Goal: Information Seeking & Learning: Check status

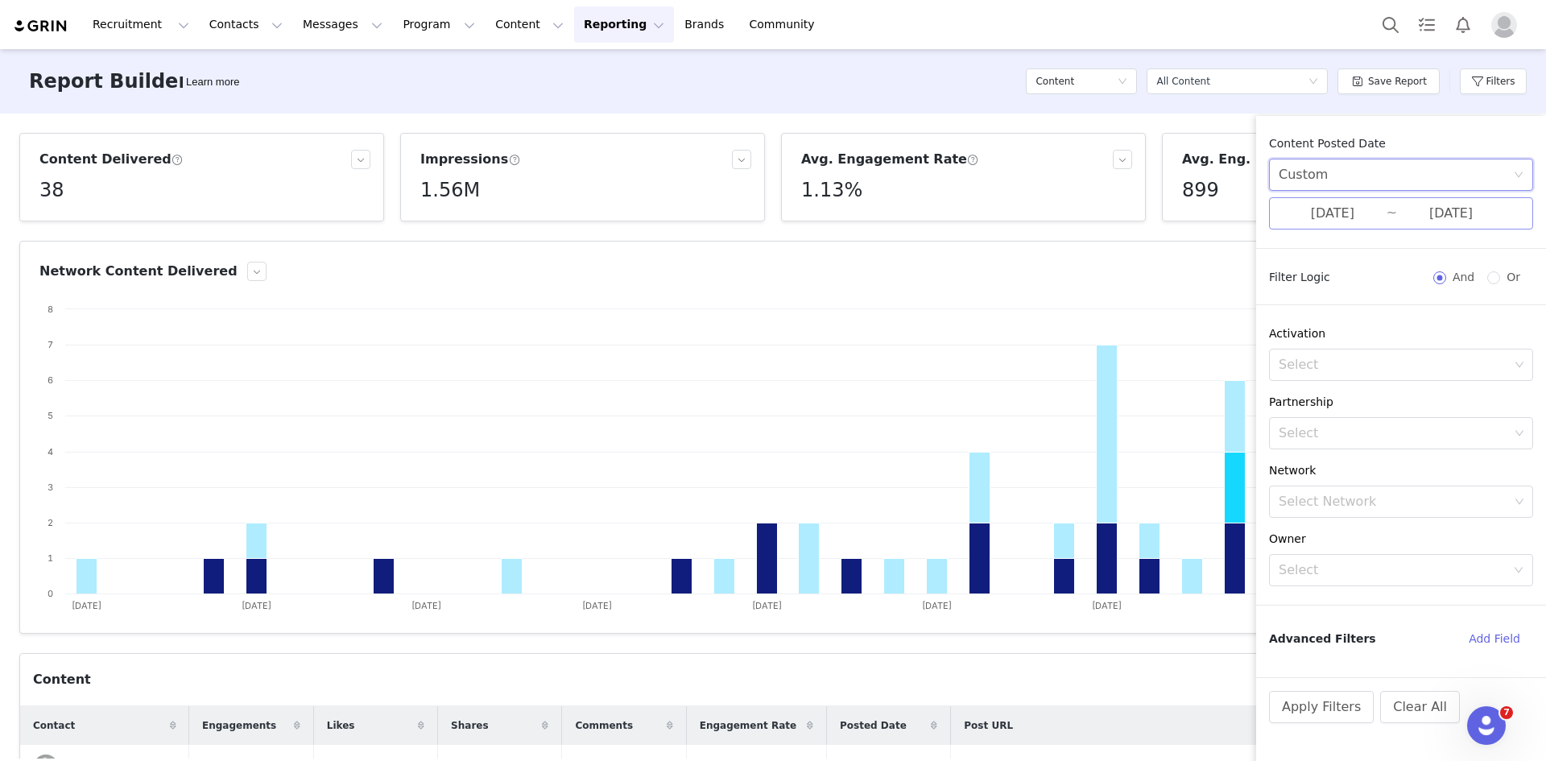
click at [1418, 217] on input "[DATE]" at bounding box center [1451, 213] width 108 height 21
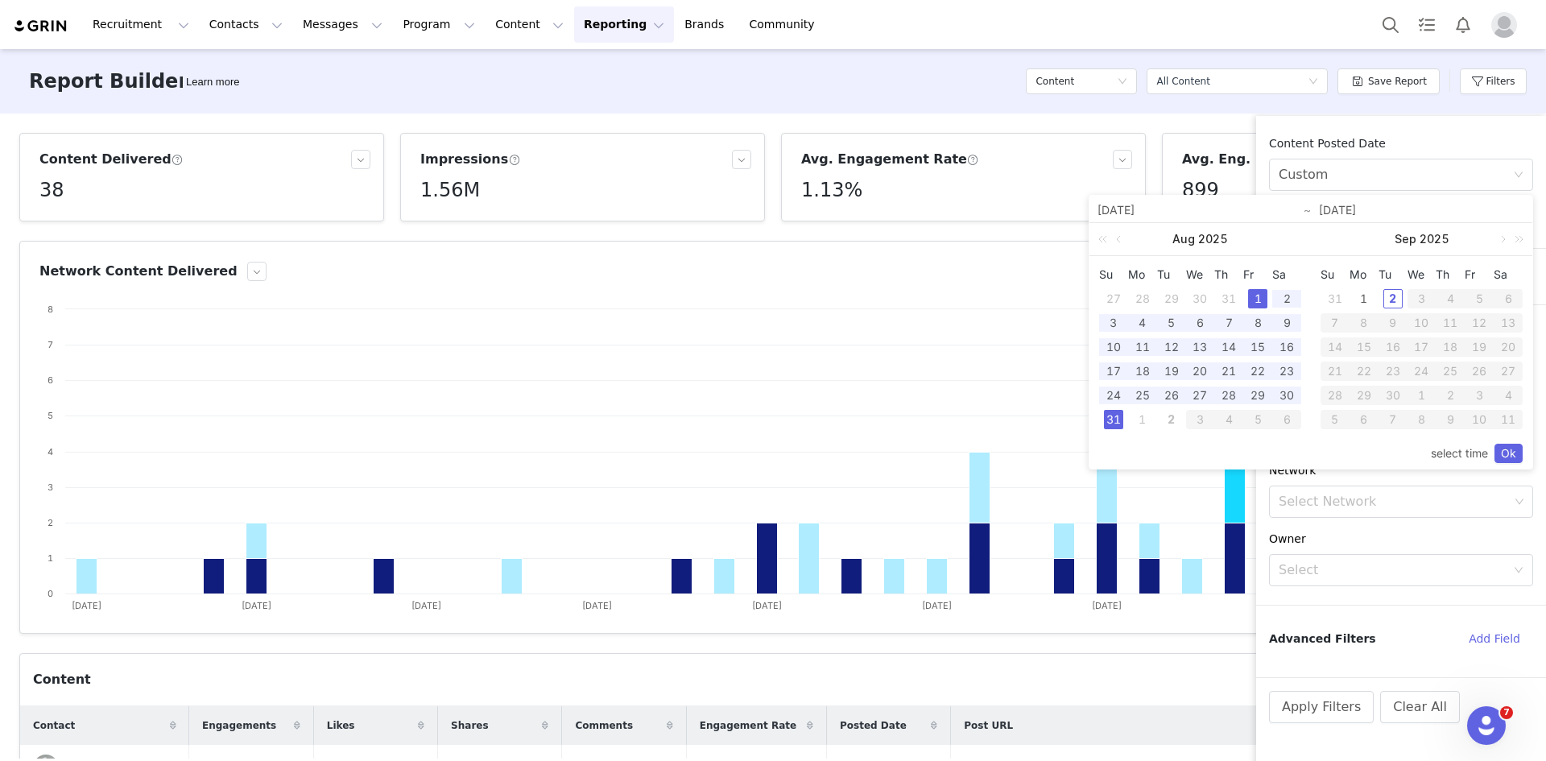
click at [1255, 296] on div "1" at bounding box center [1257, 298] width 19 height 19
click at [1396, 304] on div "2" at bounding box center [1392, 298] width 19 height 19
type input "[DATE]"
click at [1512, 448] on link "Ok" at bounding box center [1508, 453] width 28 height 19
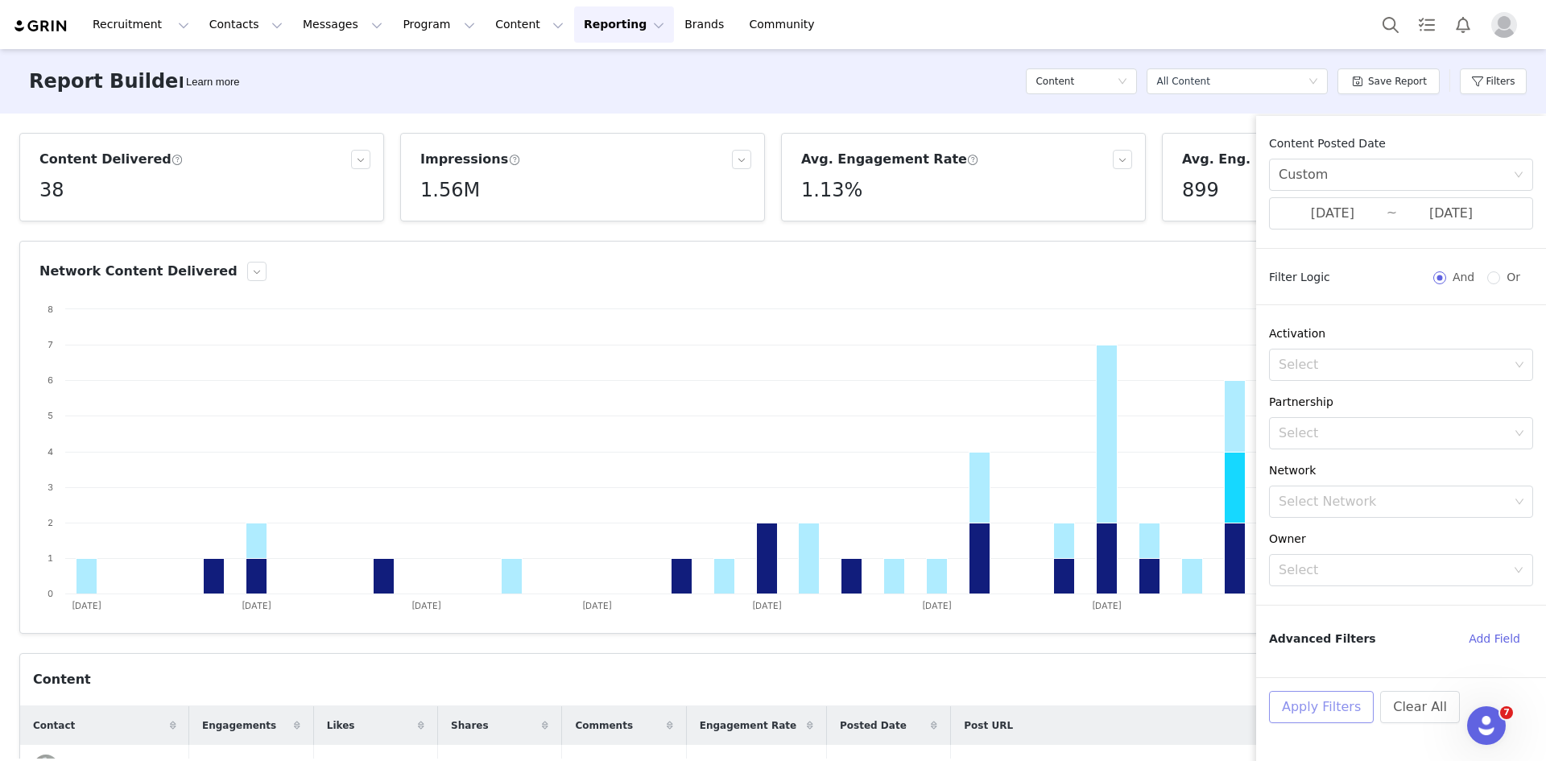
click at [1324, 717] on button "Apply Filters" at bounding box center [1321, 707] width 105 height 32
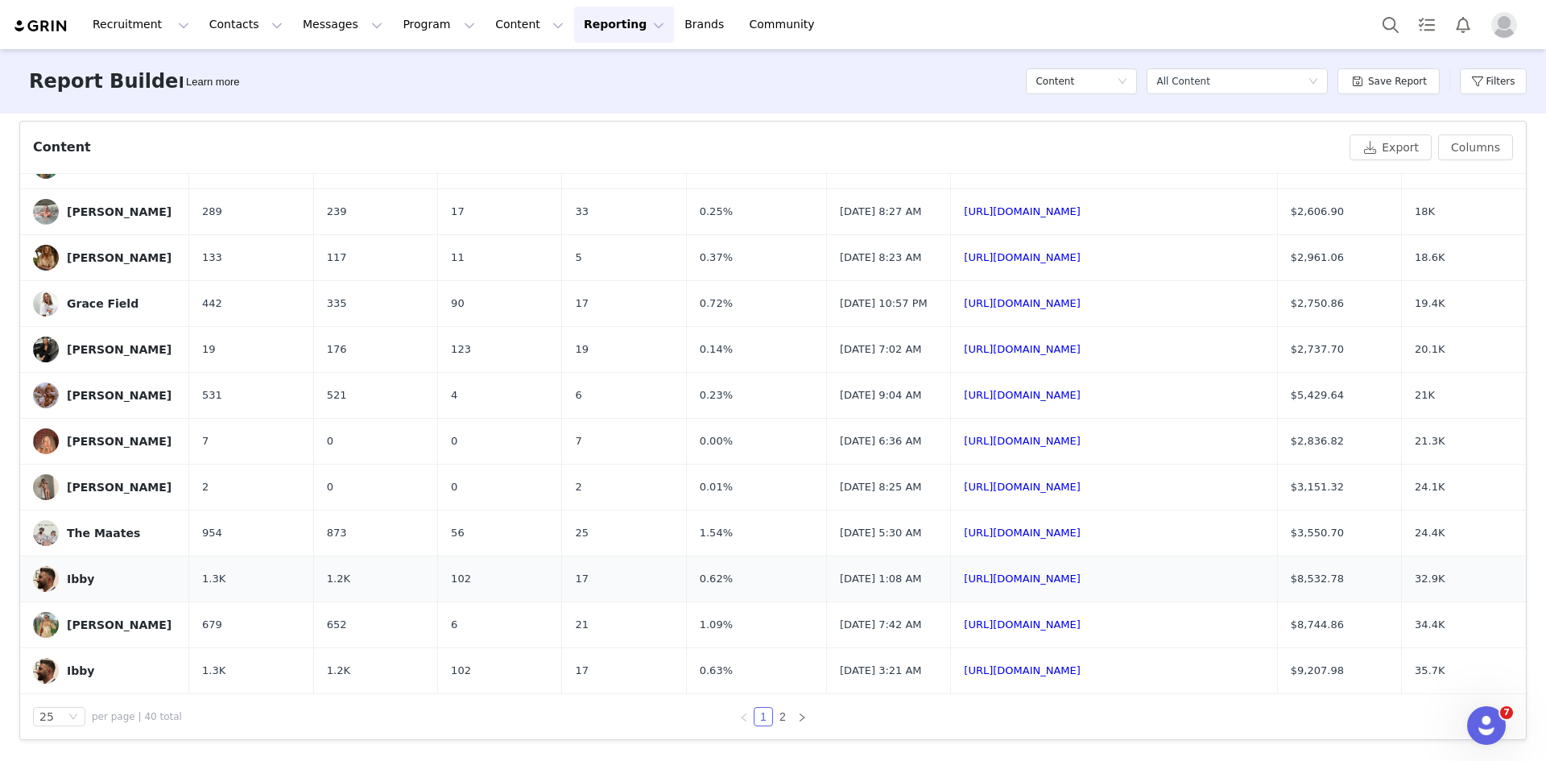
scroll to position [533, 0]
click at [774, 711] on link "2" at bounding box center [783, 716] width 18 height 18
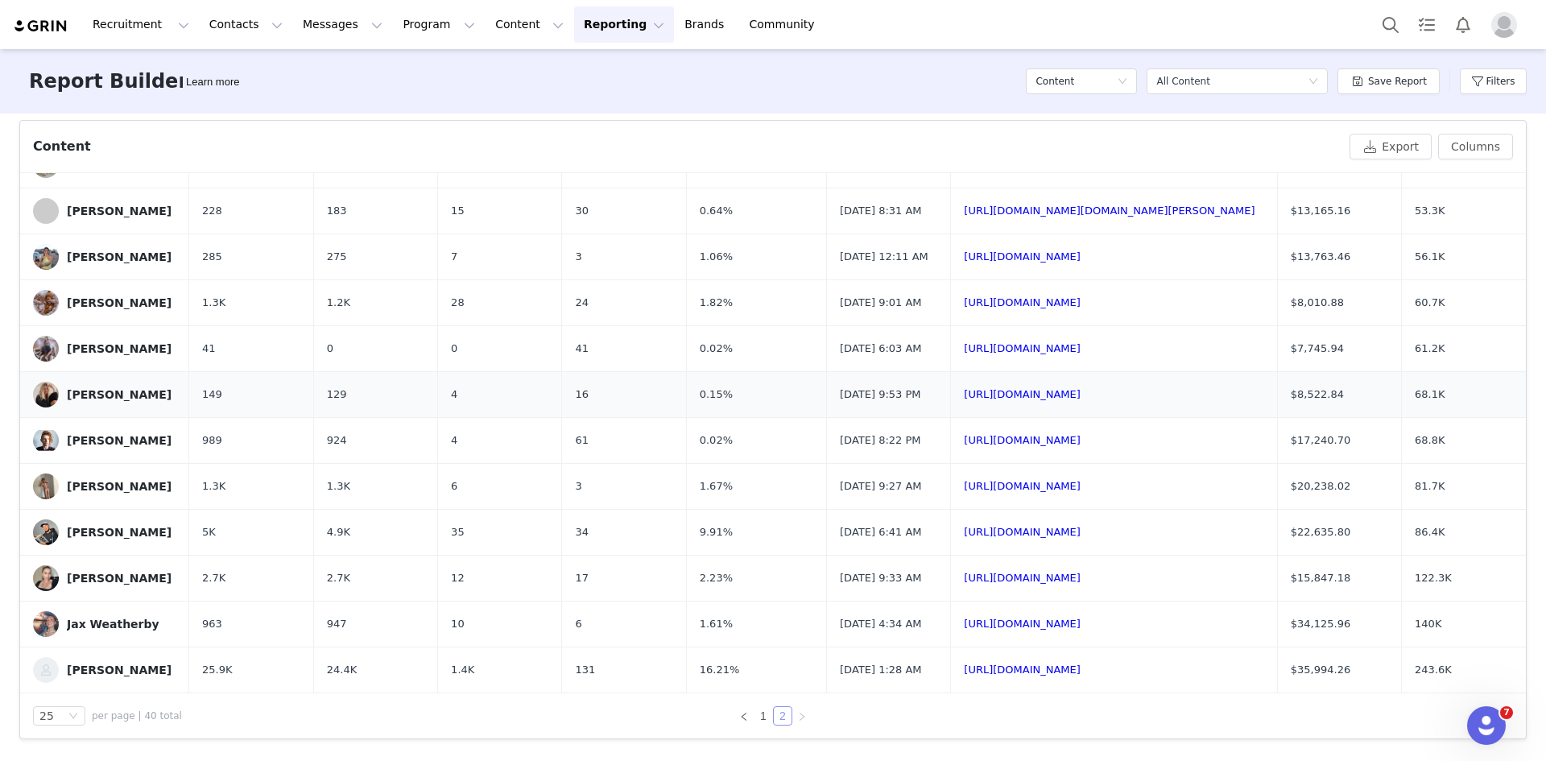
scroll to position [304, 0]
click at [757, 719] on link "1" at bounding box center [763, 716] width 18 height 18
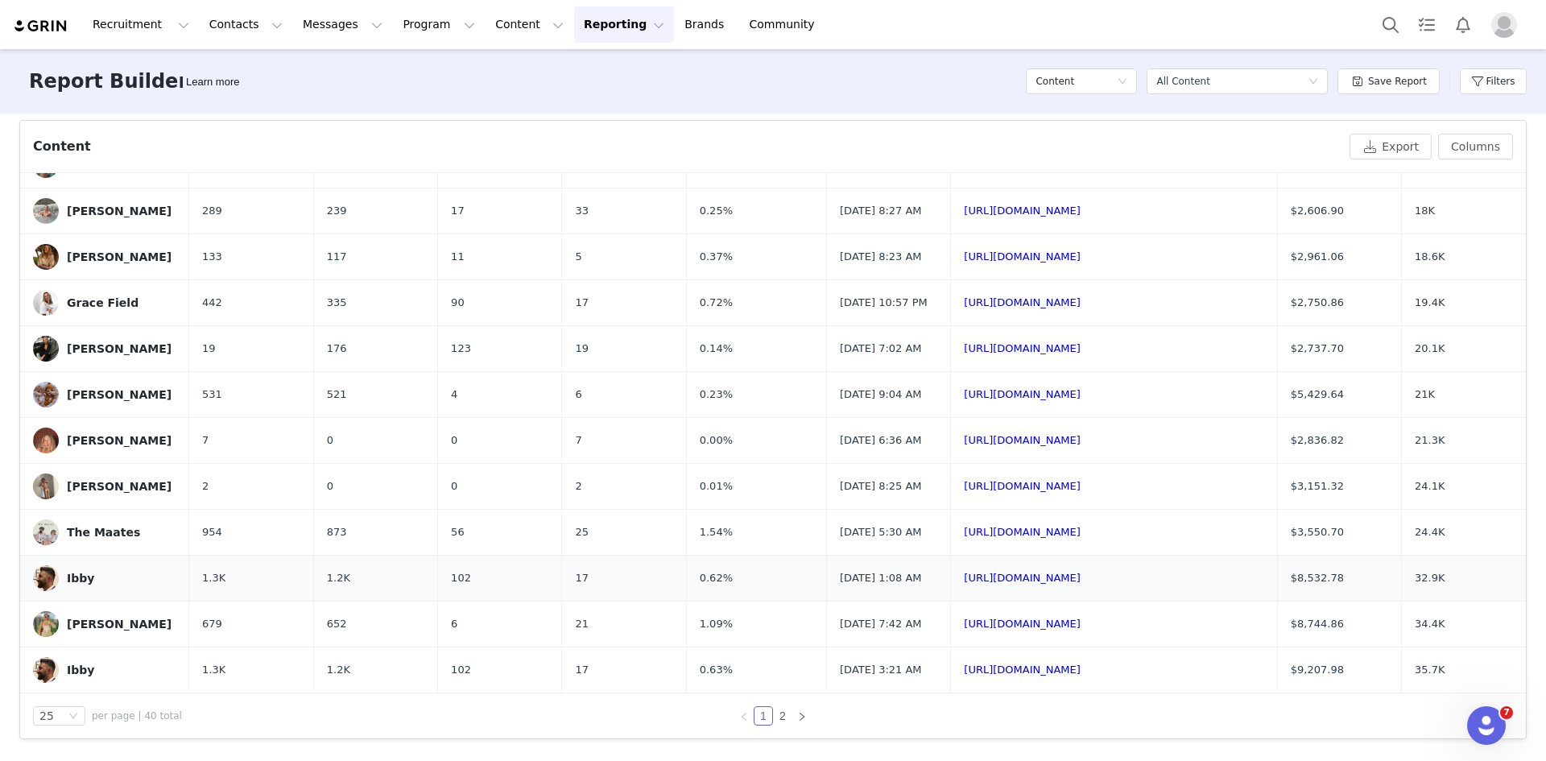
scroll to position [820, 0]
drag, startPoint x: 1468, startPoint y: 506, endPoint x: 1413, endPoint y: 505, distance: 54.8
click at [1413, 510] on td "24.4K" at bounding box center [1464, 533] width 124 height 46
copy span "24.4K"
drag, startPoint x: 1366, startPoint y: 498, endPoint x: 1296, endPoint y: 498, distance: 70.9
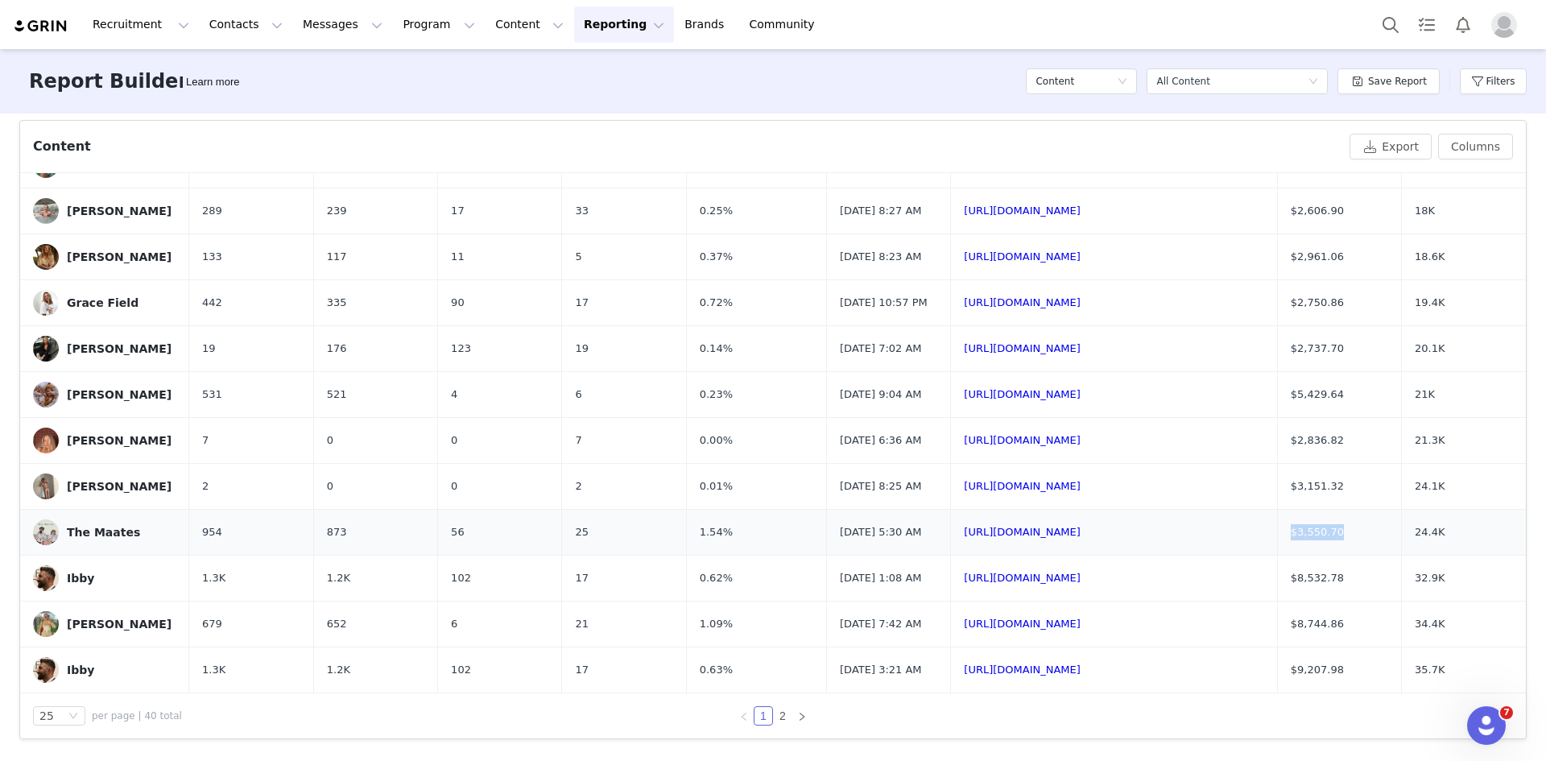
click at [1296, 510] on td "$3,550.70" at bounding box center [1339, 533] width 124 height 46
copy span "$3,550.70"
drag, startPoint x: 733, startPoint y: 502, endPoint x: 662, endPoint y: 505, distance: 71.7
click at [686, 510] on td "1.54%" at bounding box center [756, 533] width 140 height 46
copy span "1.54%"
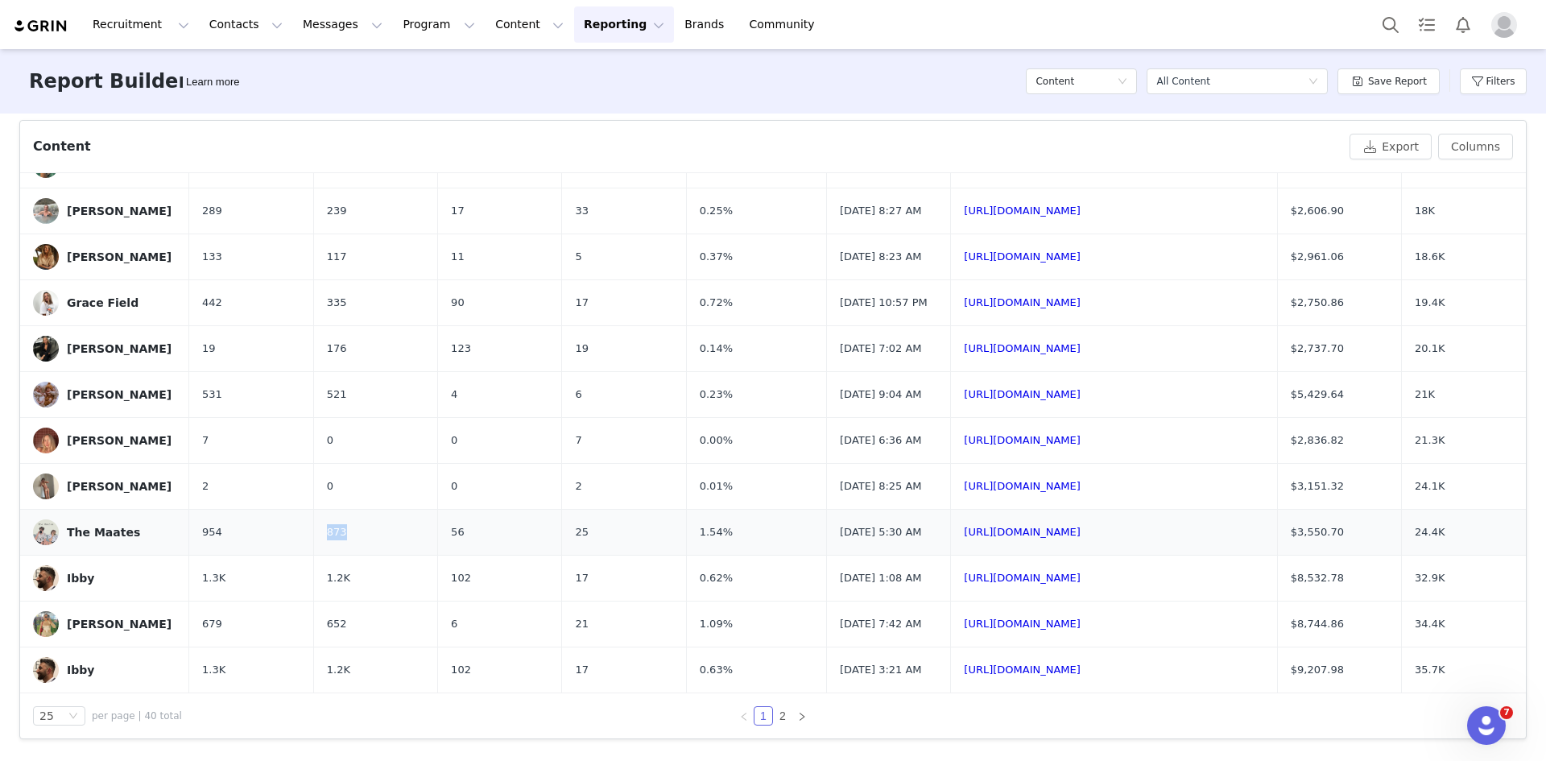
drag, startPoint x: 309, startPoint y: 502, endPoint x: 297, endPoint y: 502, distance: 12.1
click at [313, 510] on td "873" at bounding box center [375, 533] width 124 height 46
copy span "873"
drag, startPoint x: 448, startPoint y: 501, endPoint x: 424, endPoint y: 497, distance: 25.3
click at [438, 510] on td "56" at bounding box center [500, 533] width 124 height 46
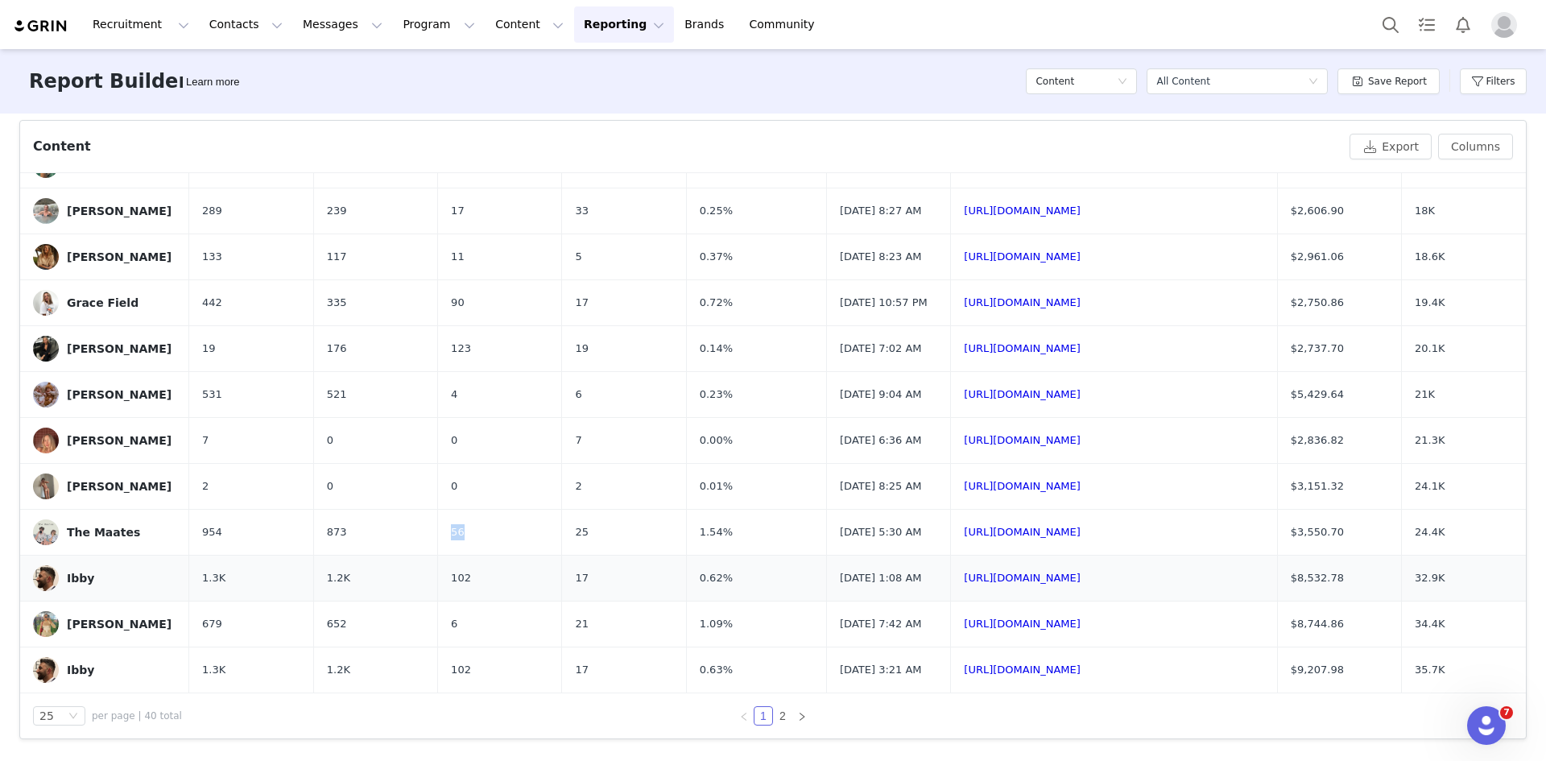
copy span "56"
drag, startPoint x: 571, startPoint y: 506, endPoint x: 540, endPoint y: 503, distance: 30.7
click at [562, 510] on td "25" at bounding box center [624, 533] width 124 height 46
copy span "25"
click at [774, 716] on link "2" at bounding box center [783, 716] width 18 height 18
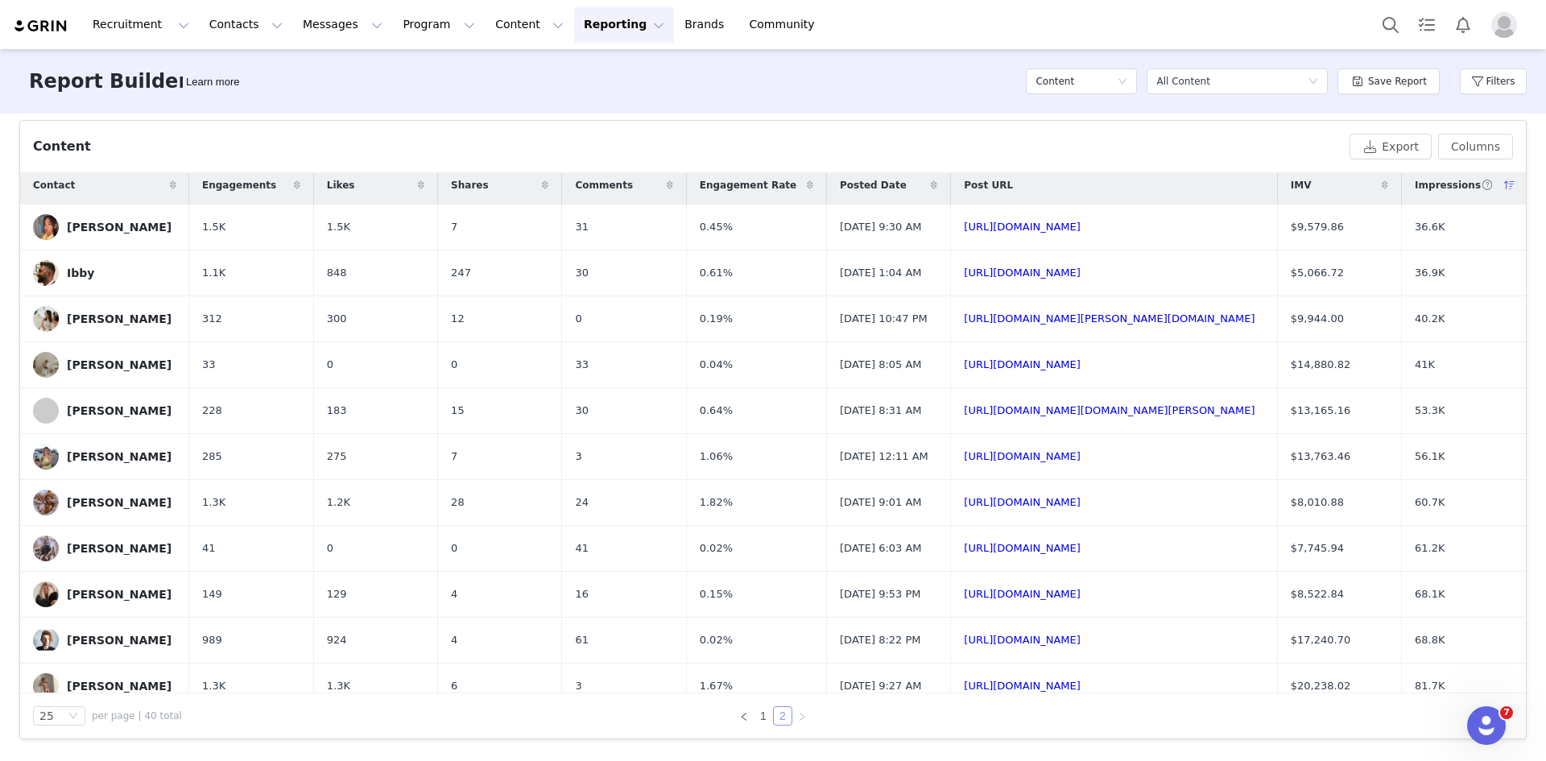
scroll to position [0, 0]
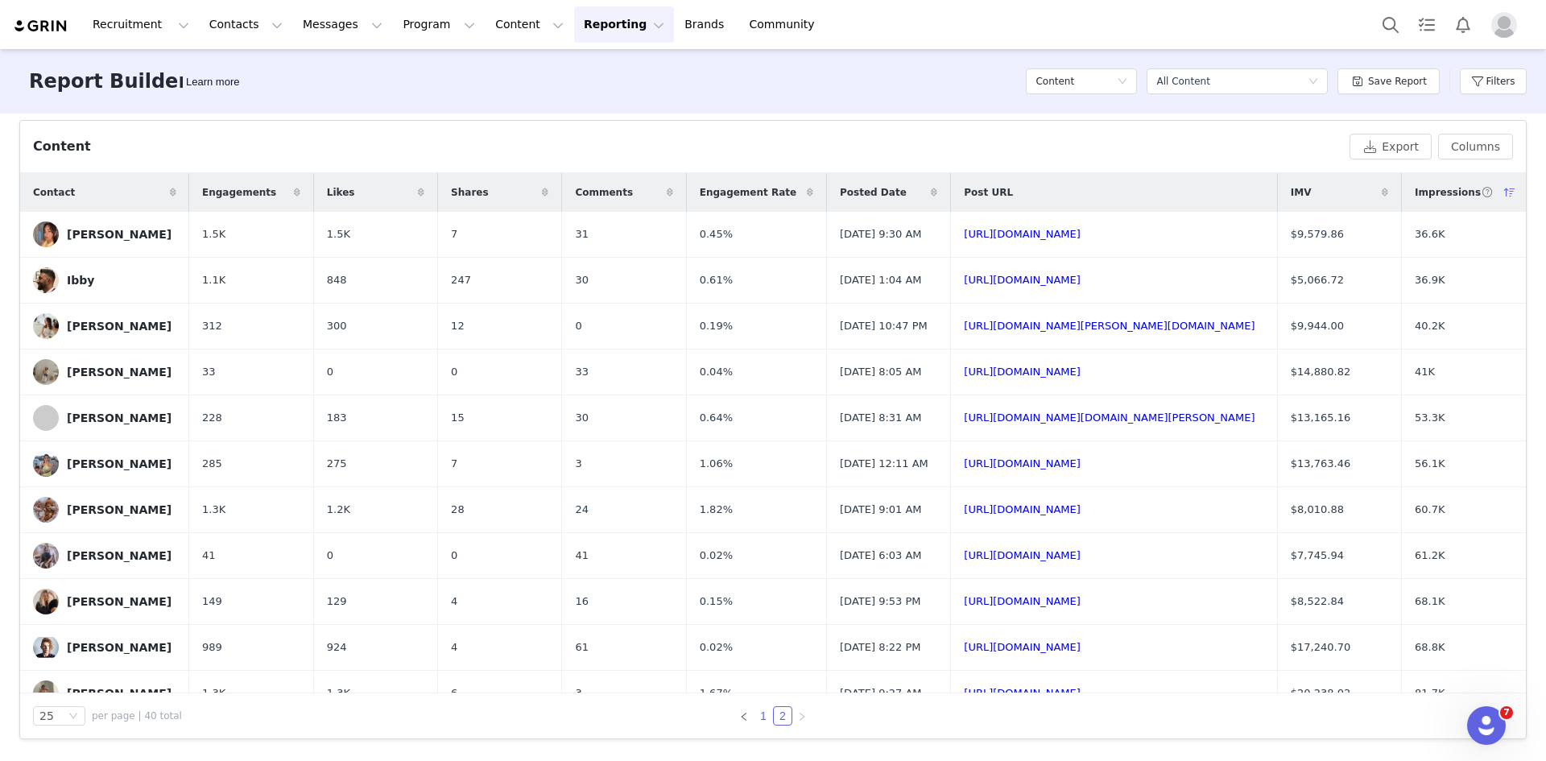
click at [761, 721] on link "1" at bounding box center [763, 716] width 18 height 18
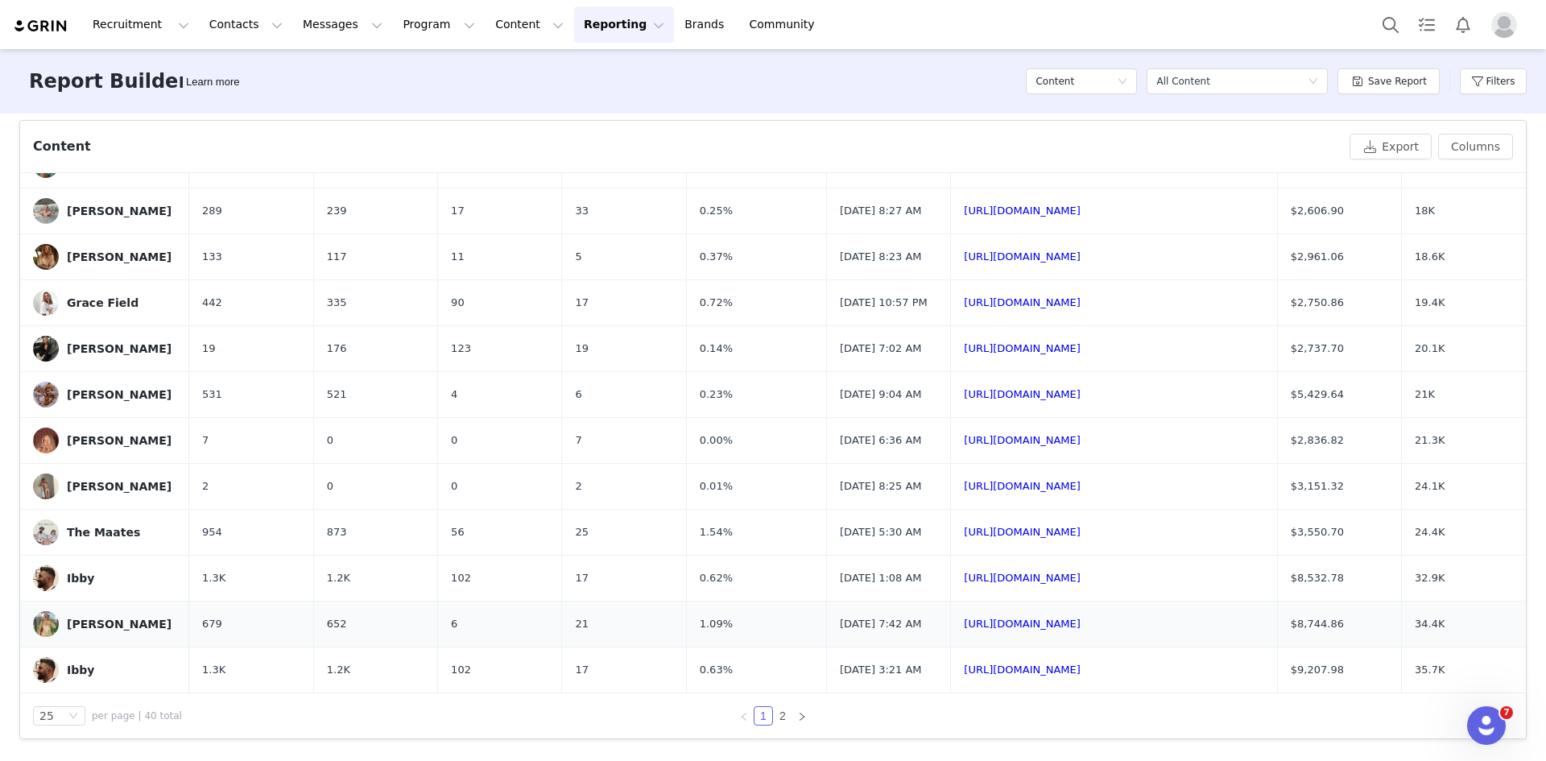
scroll to position [820, 0]
click at [83, 480] on div "[PERSON_NAME]" at bounding box center [119, 486] width 105 height 13
drag, startPoint x: 1474, startPoint y: 449, endPoint x: 1411, endPoint y: 447, distance: 63.7
click at [1411, 464] on tr "[PERSON_NAME] 2 0 0 2 0.01% [DATE] 8:25 AM [URL][DOMAIN_NAME] $3,151.32 24.1K" at bounding box center [773, 487] width 1506 height 46
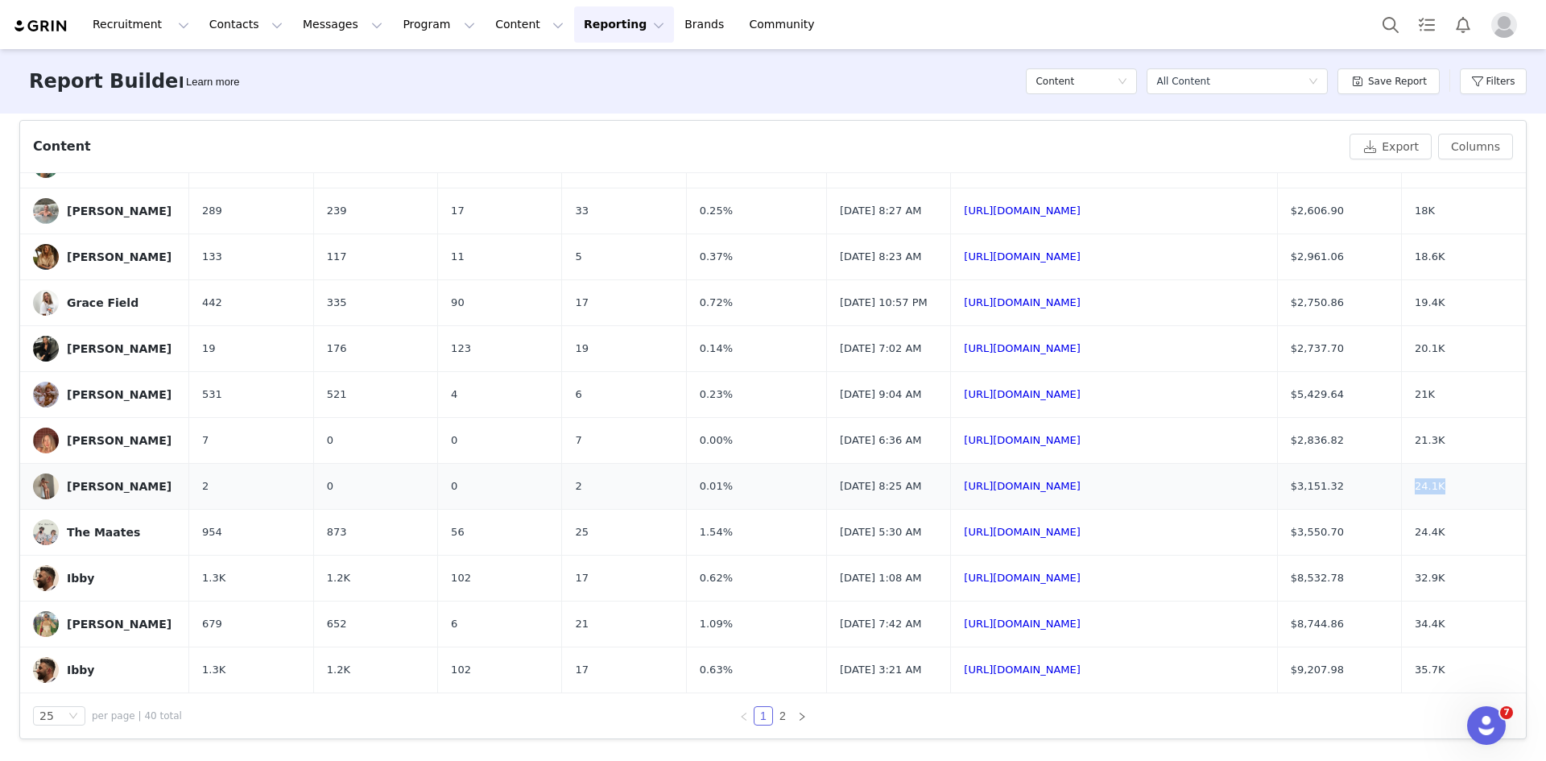
copy tr "24.1K"
click at [1344, 478] on span "$3,151.32" at bounding box center [1317, 486] width 53 height 16
click at [1350, 464] on td "$3,151.32" at bounding box center [1339, 487] width 124 height 46
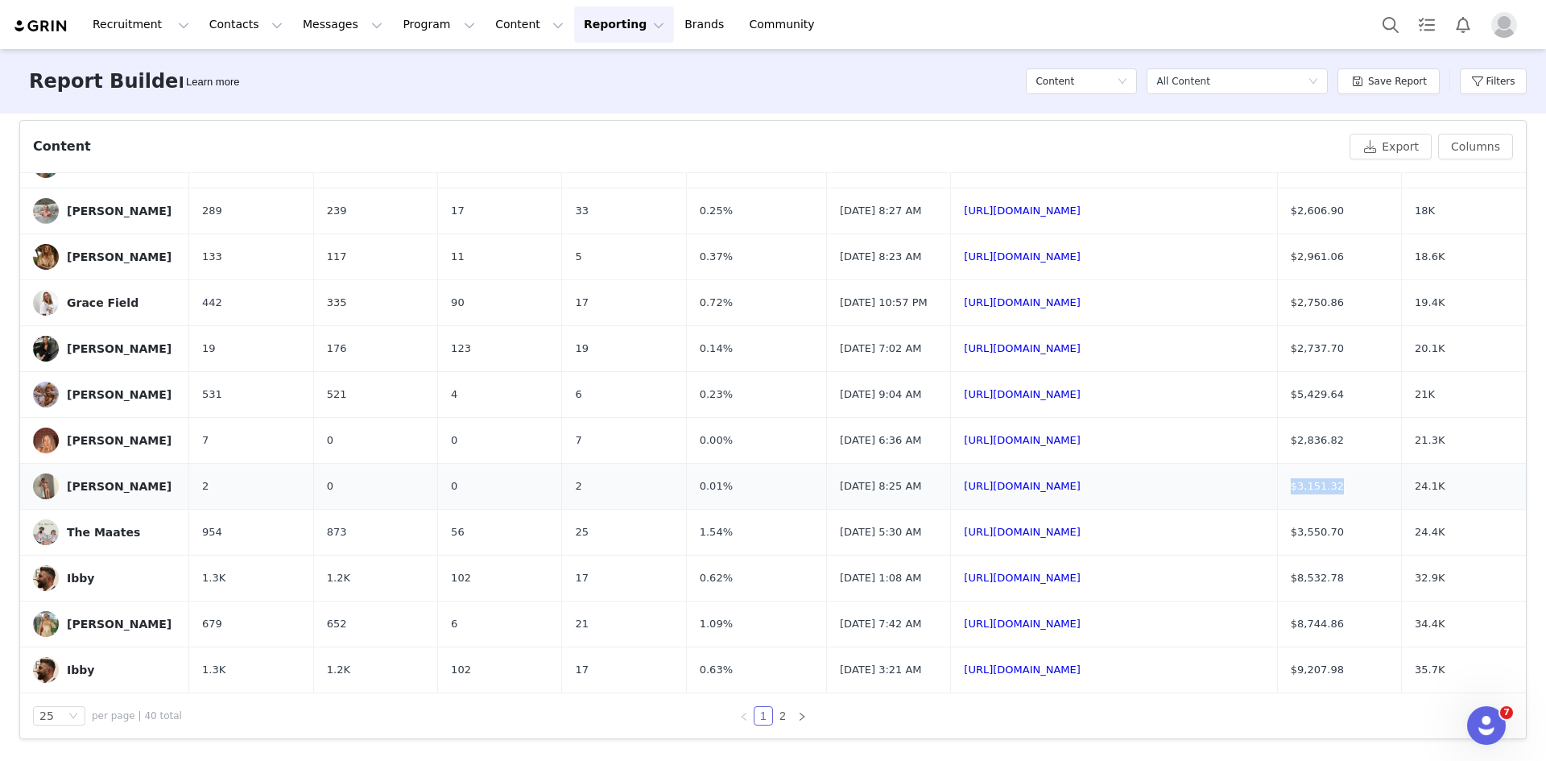
drag, startPoint x: 1355, startPoint y: 464, endPoint x: 1306, endPoint y: 464, distance: 49.1
click at [1306, 464] on td "$3,151.32" at bounding box center [1339, 487] width 124 height 46
copy span "$3,151.32"
drag, startPoint x: 728, startPoint y: 473, endPoint x: 625, endPoint y: 462, distance: 103.7
click at [625, 464] on tr "[PERSON_NAME] 2 0 0 2 0.01% [DATE] 8:25 AM [URL][DOMAIN_NAME] $3,151.32 24.1K" at bounding box center [773, 487] width 1506 height 46
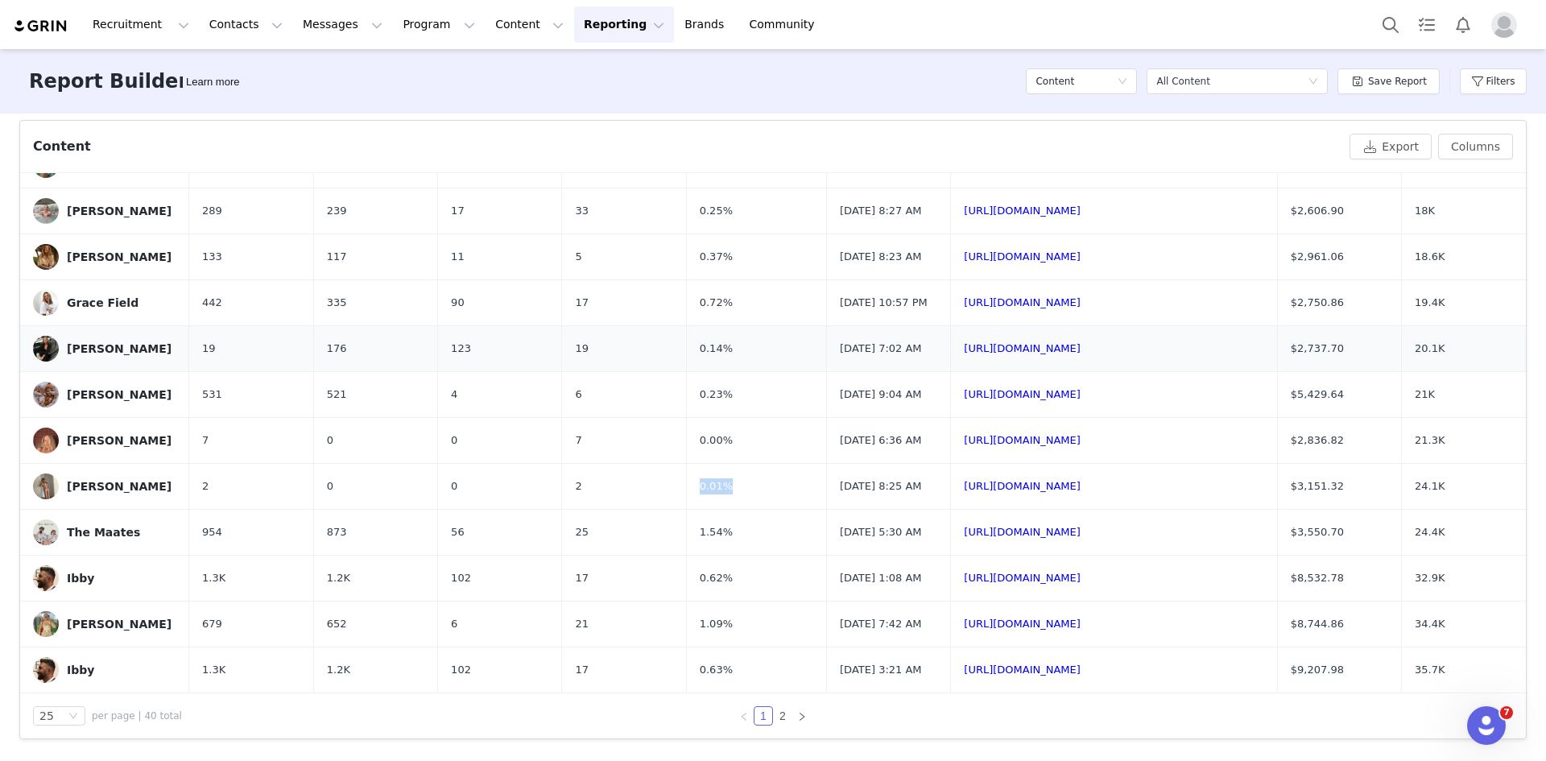
copy tr "0.01%"
drag, startPoint x: 328, startPoint y: 463, endPoint x: 296, endPoint y: 464, distance: 31.4
click at [296, 464] on tr "[PERSON_NAME] 2 0 0 2 0.01% [DATE] 8:25 AM [URL][DOMAIN_NAME] $3,151.32 24.1K" at bounding box center [773, 487] width 1506 height 46
copy tr "0"
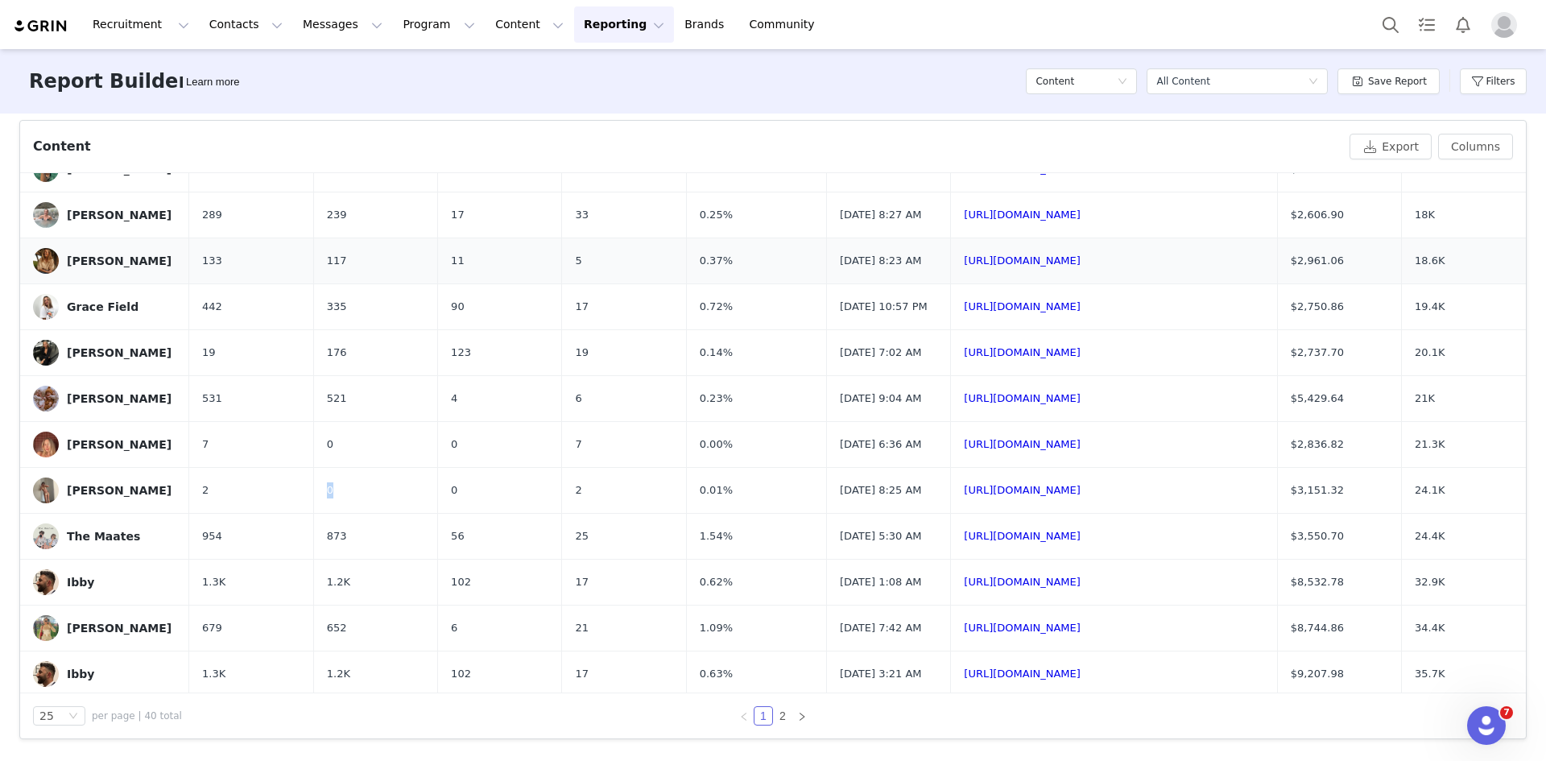
scroll to position [820, 0]
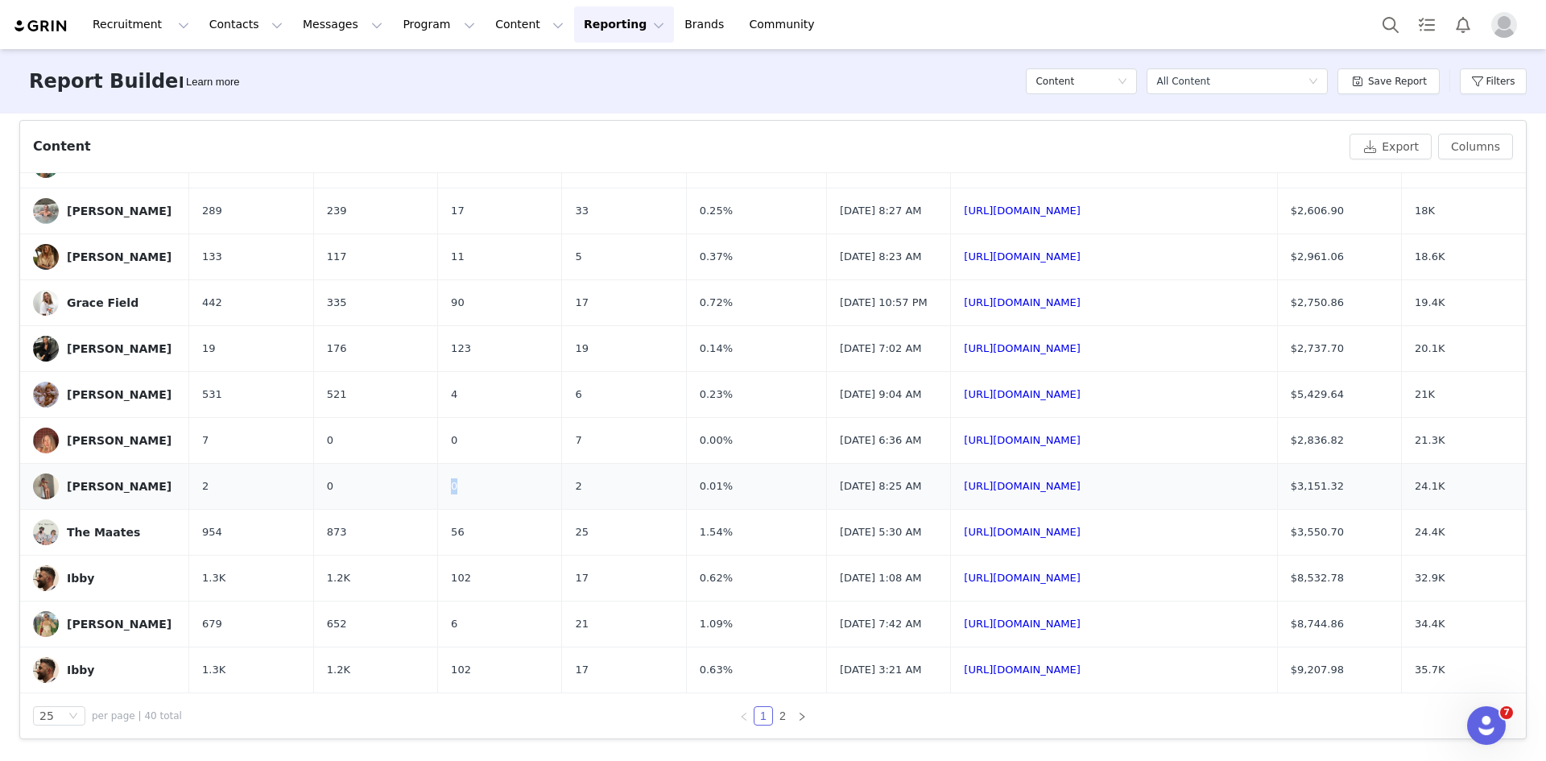
drag, startPoint x: 446, startPoint y: 448, endPoint x: 424, endPoint y: 449, distance: 21.8
click at [438, 464] on td "0" at bounding box center [500, 487] width 124 height 46
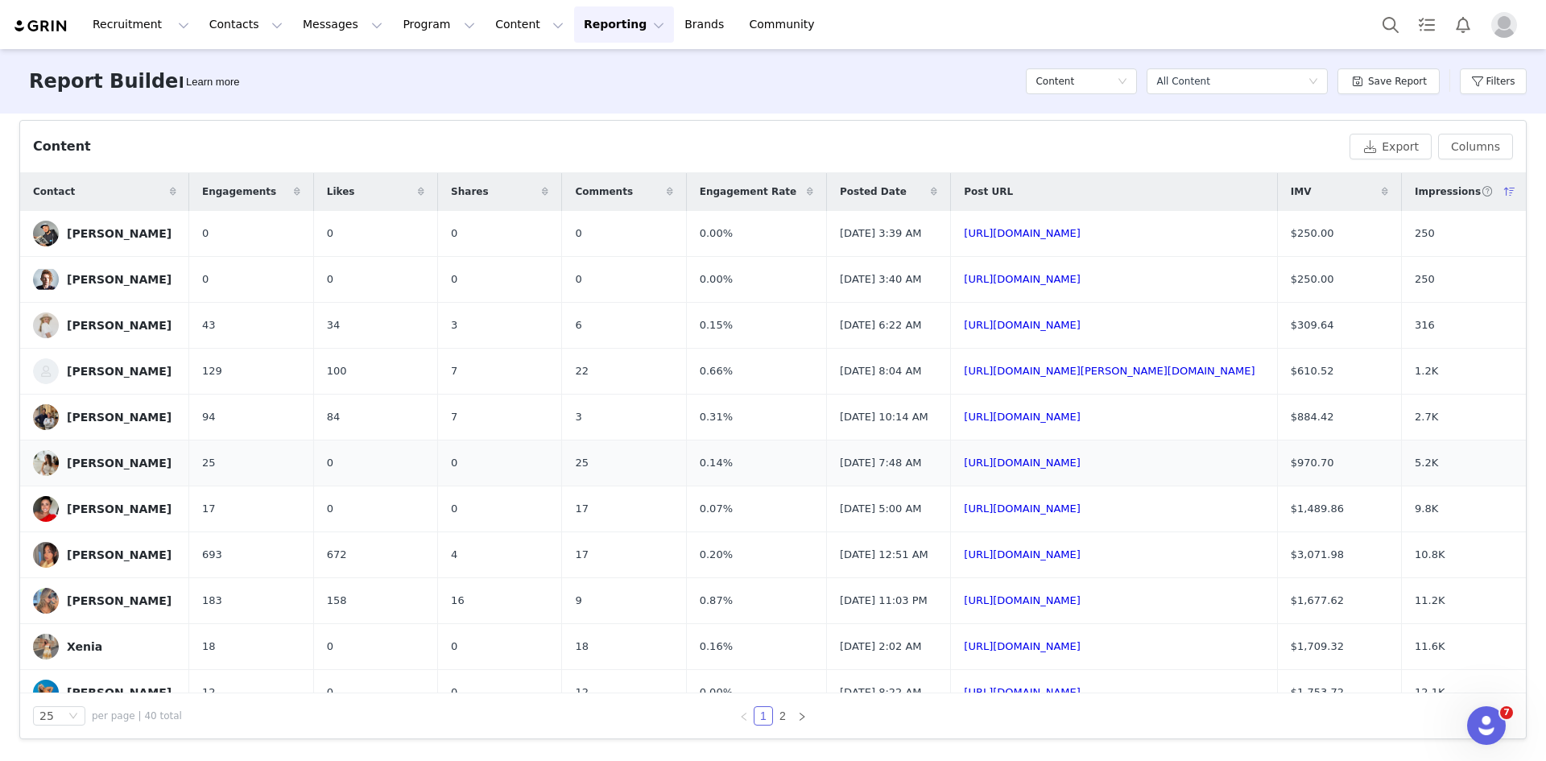
scroll to position [0, 0]
click at [147, 424] on div "[PERSON_NAME]" at bounding box center [119, 417] width 105 height 13
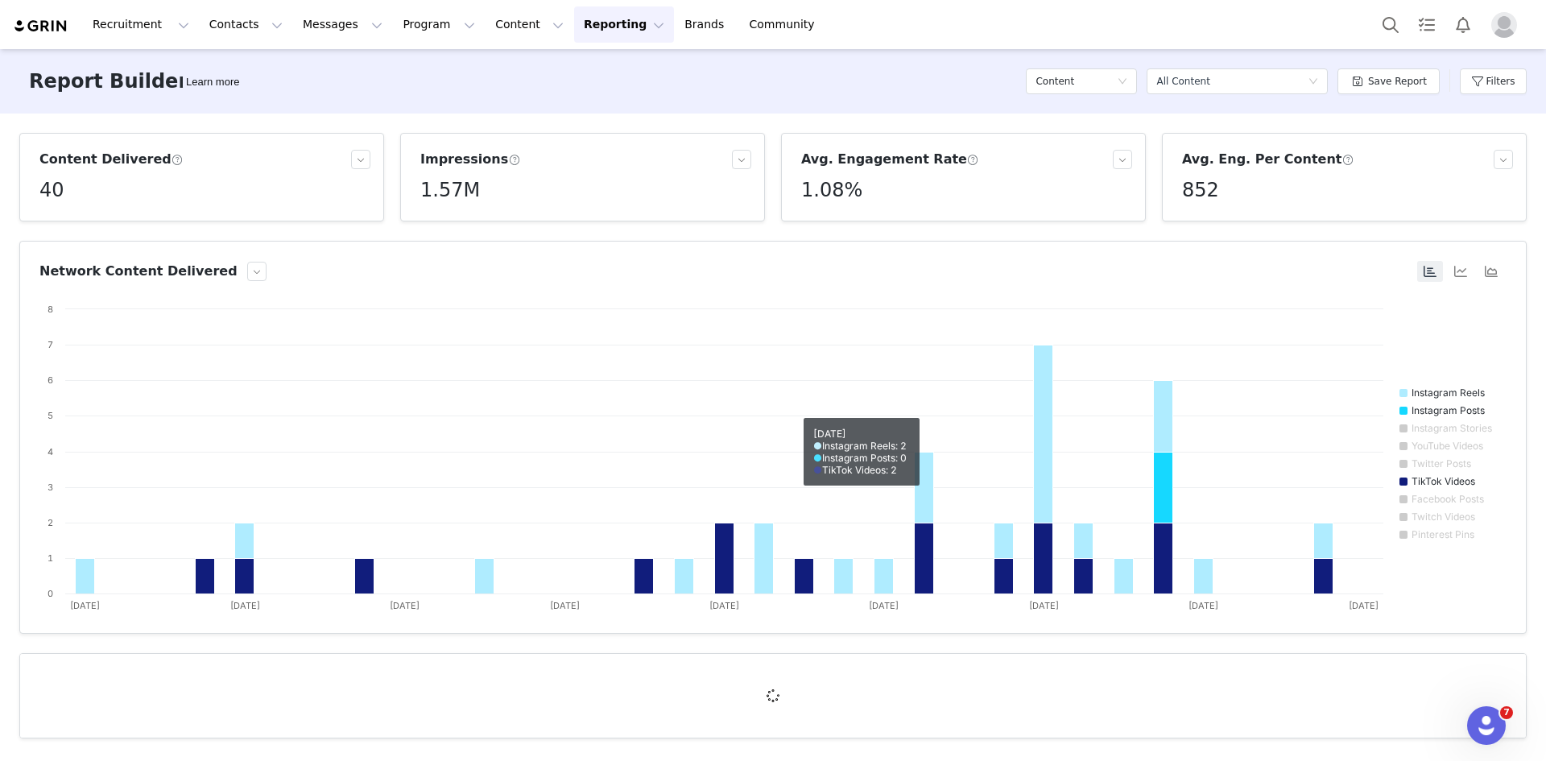
click at [574, 27] on button "Reporting Reporting" at bounding box center [624, 24] width 100 height 36
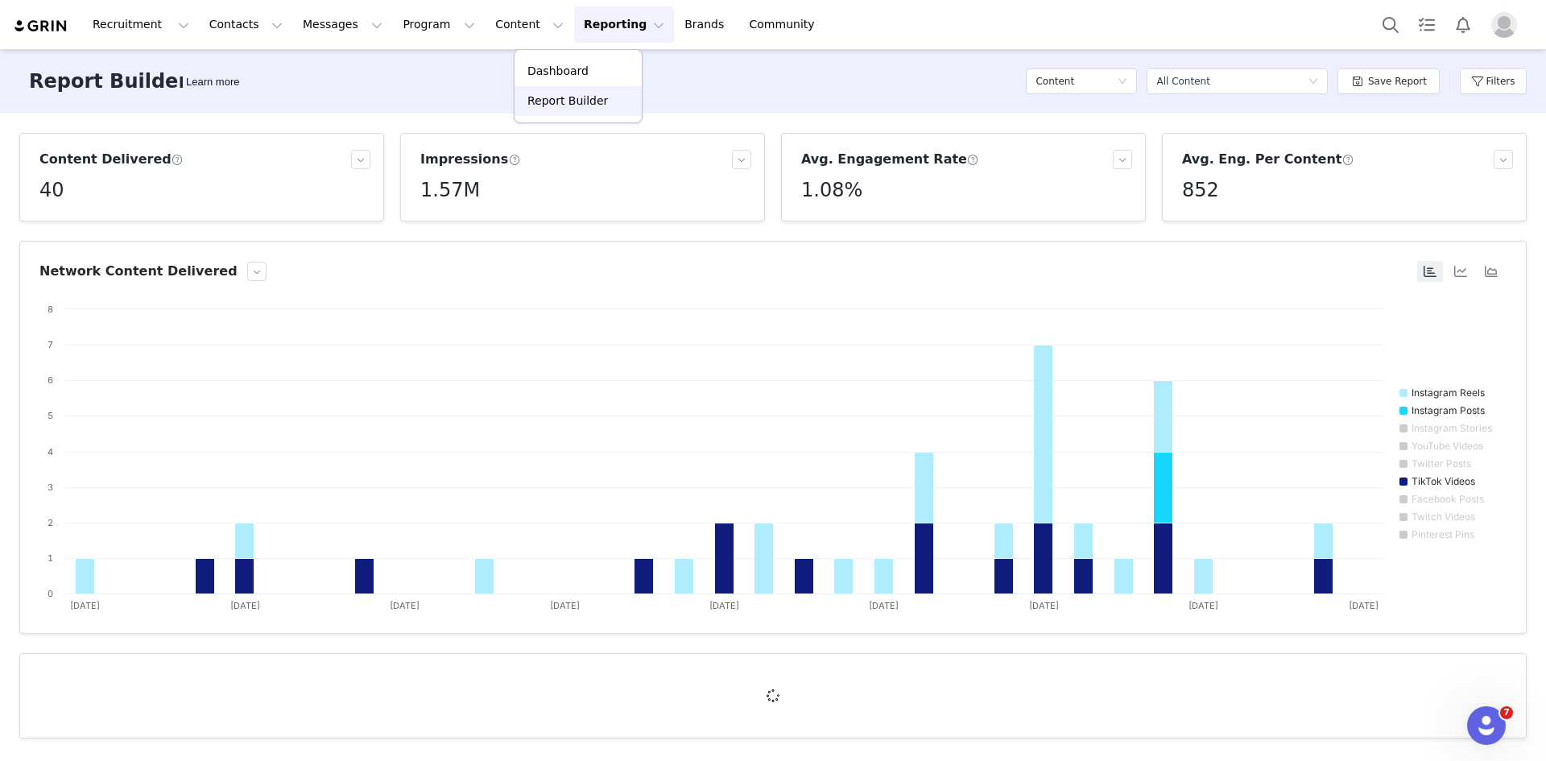
click at [579, 102] on p "Report Builder" at bounding box center [567, 101] width 81 height 17
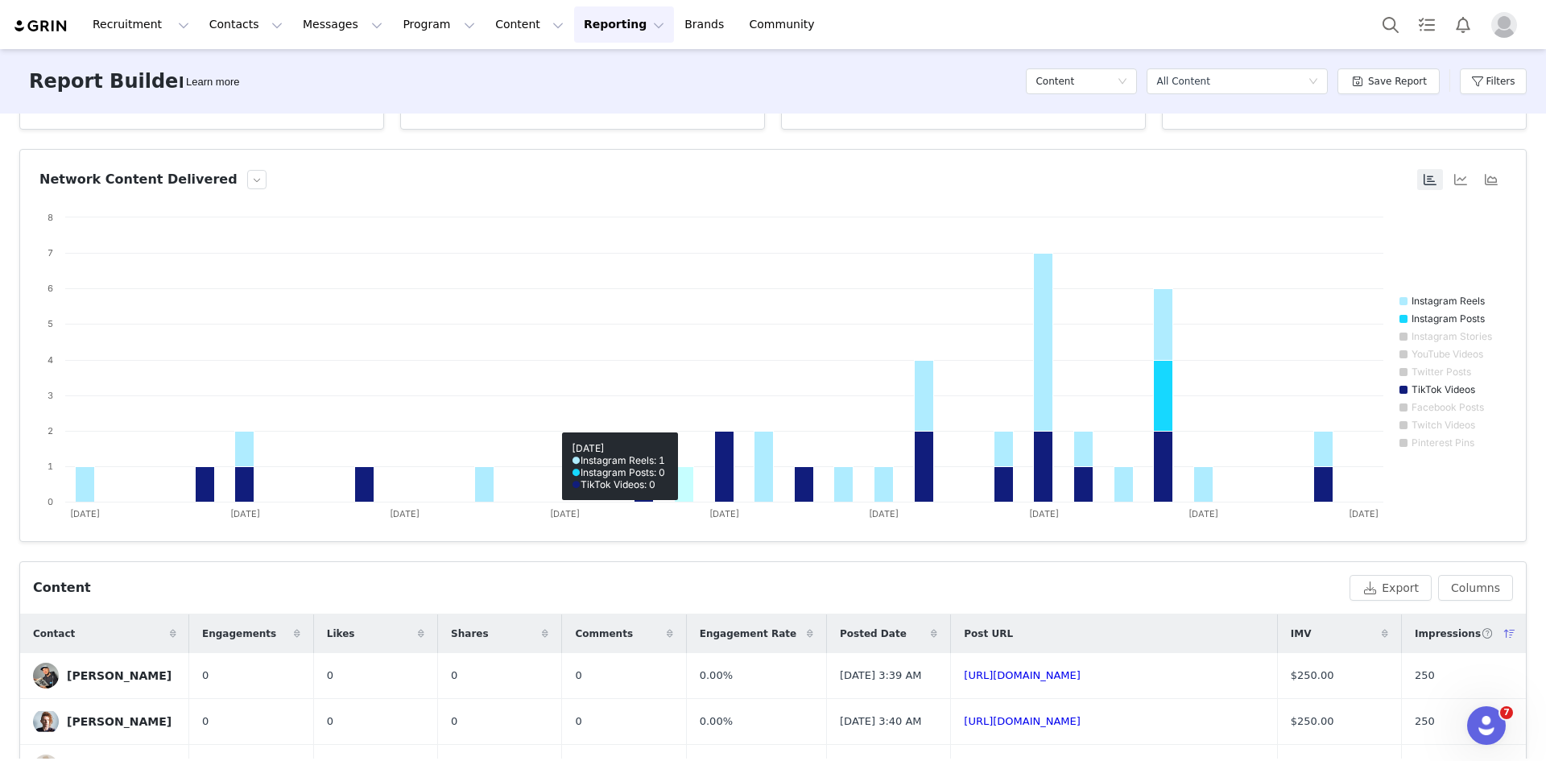
scroll to position [533, 0]
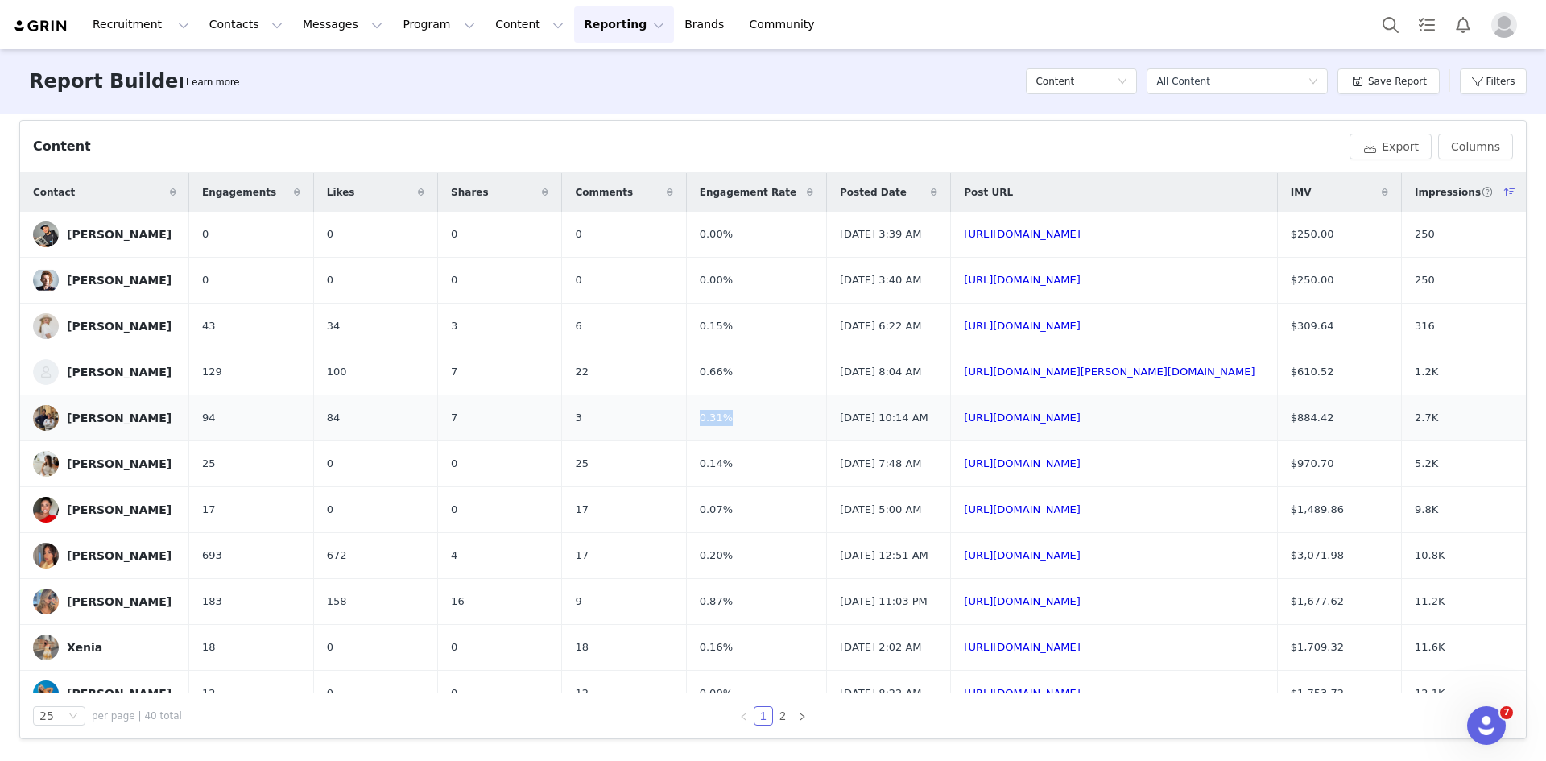
drag, startPoint x: 713, startPoint y: 444, endPoint x: 648, endPoint y: 443, distance: 64.4
click at [648, 441] on tr "[PERSON_NAME] 94 84 7 3 0.31% [DATE] 10:14 AM [URL][DOMAIN_NAME] $884.42 2.7K" at bounding box center [773, 418] width 1506 height 46
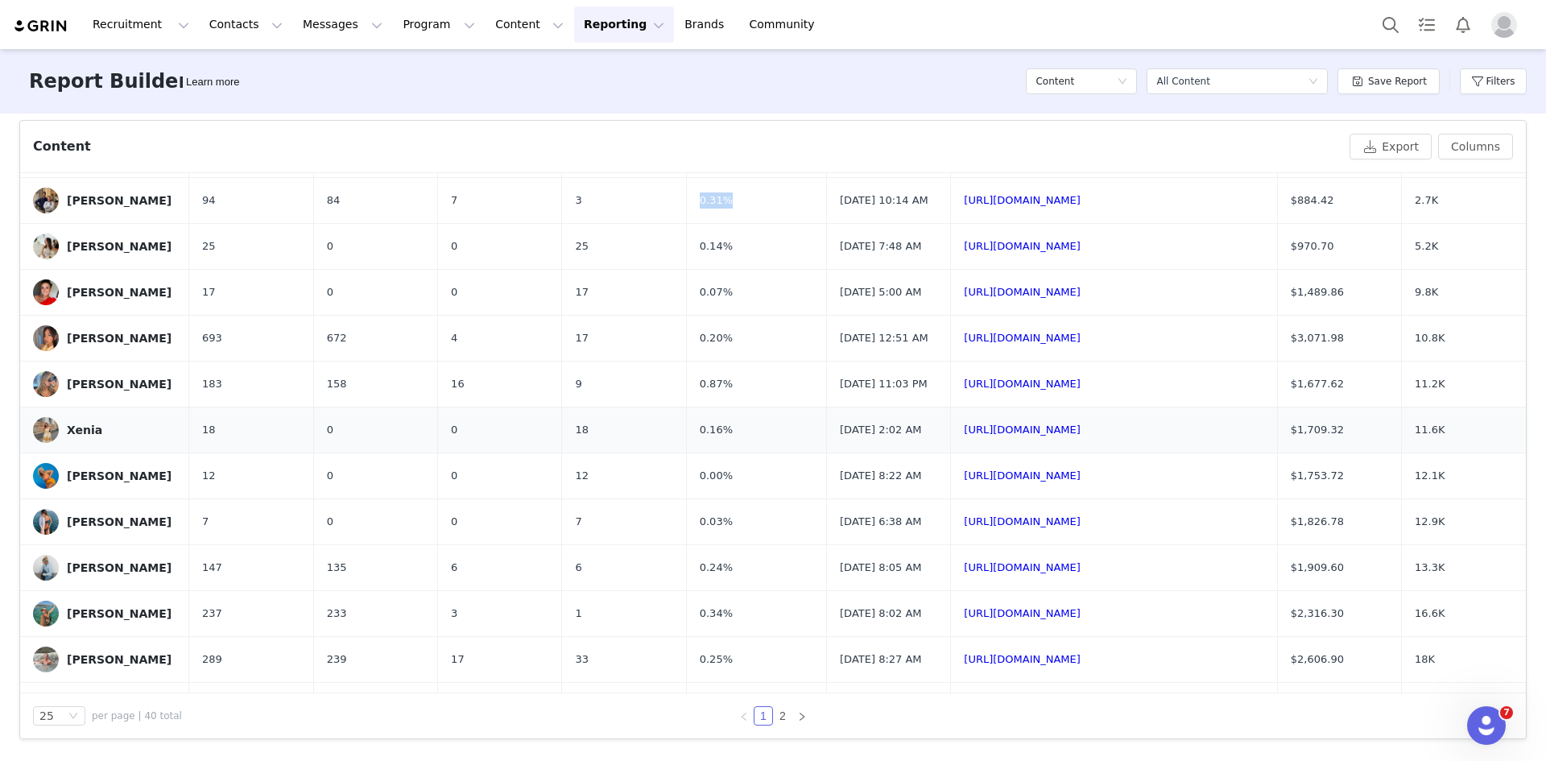
scroll to position [176, 0]
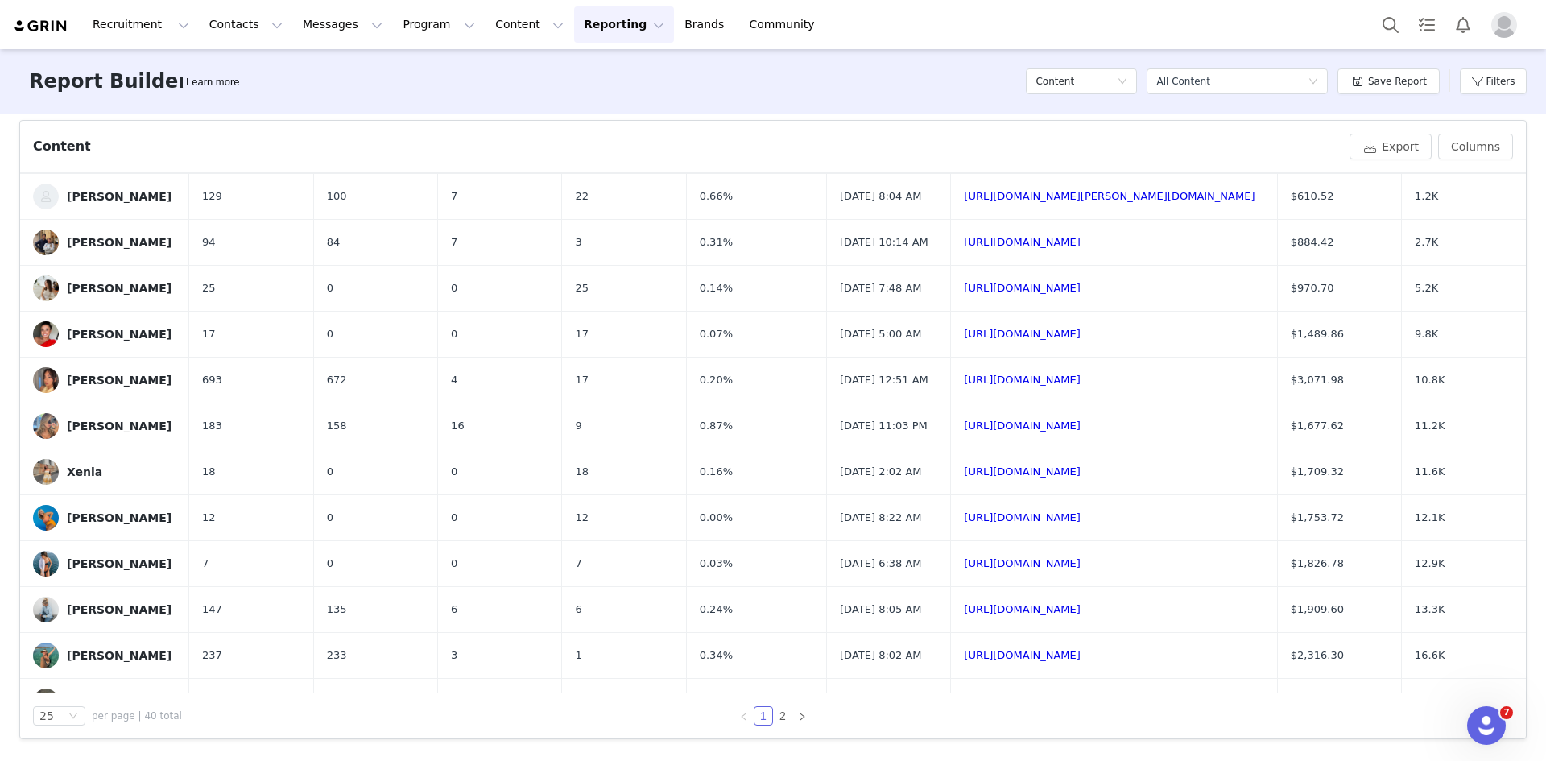
click at [1104, 141] on div "Content" at bounding box center [688, 146] width 1310 height 19
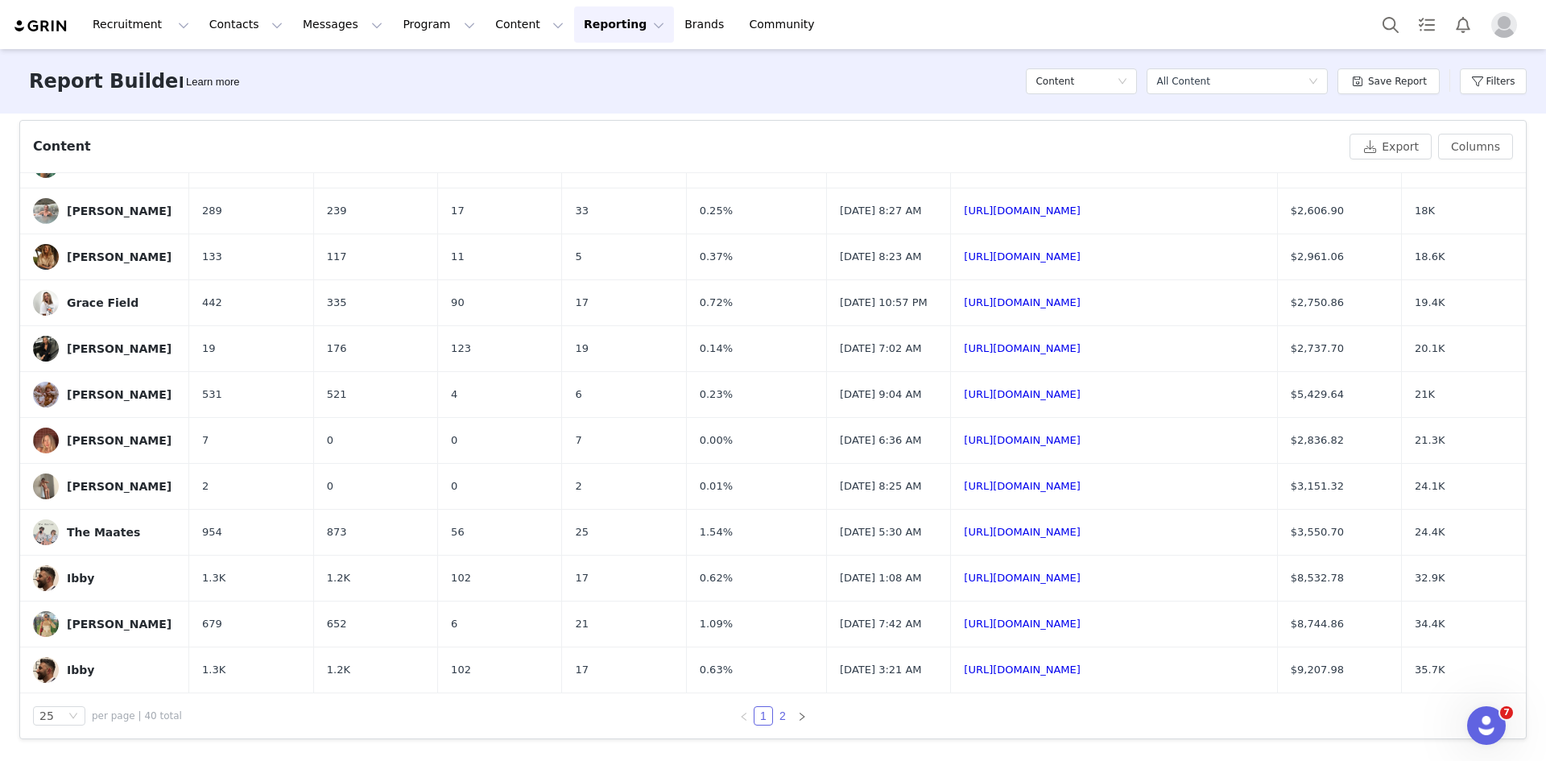
click at [774, 715] on link "2" at bounding box center [783, 716] width 18 height 18
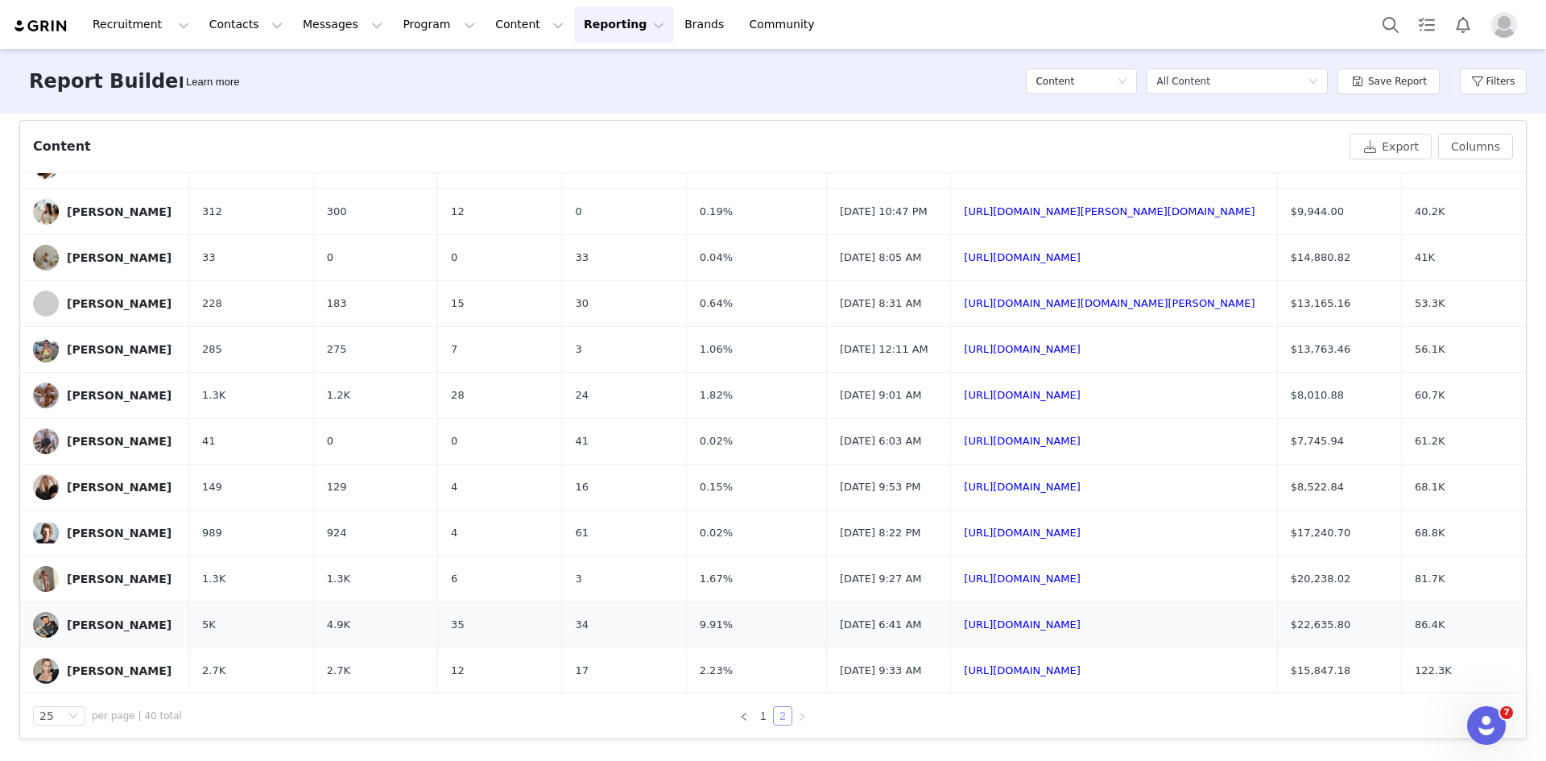
scroll to position [304, 0]
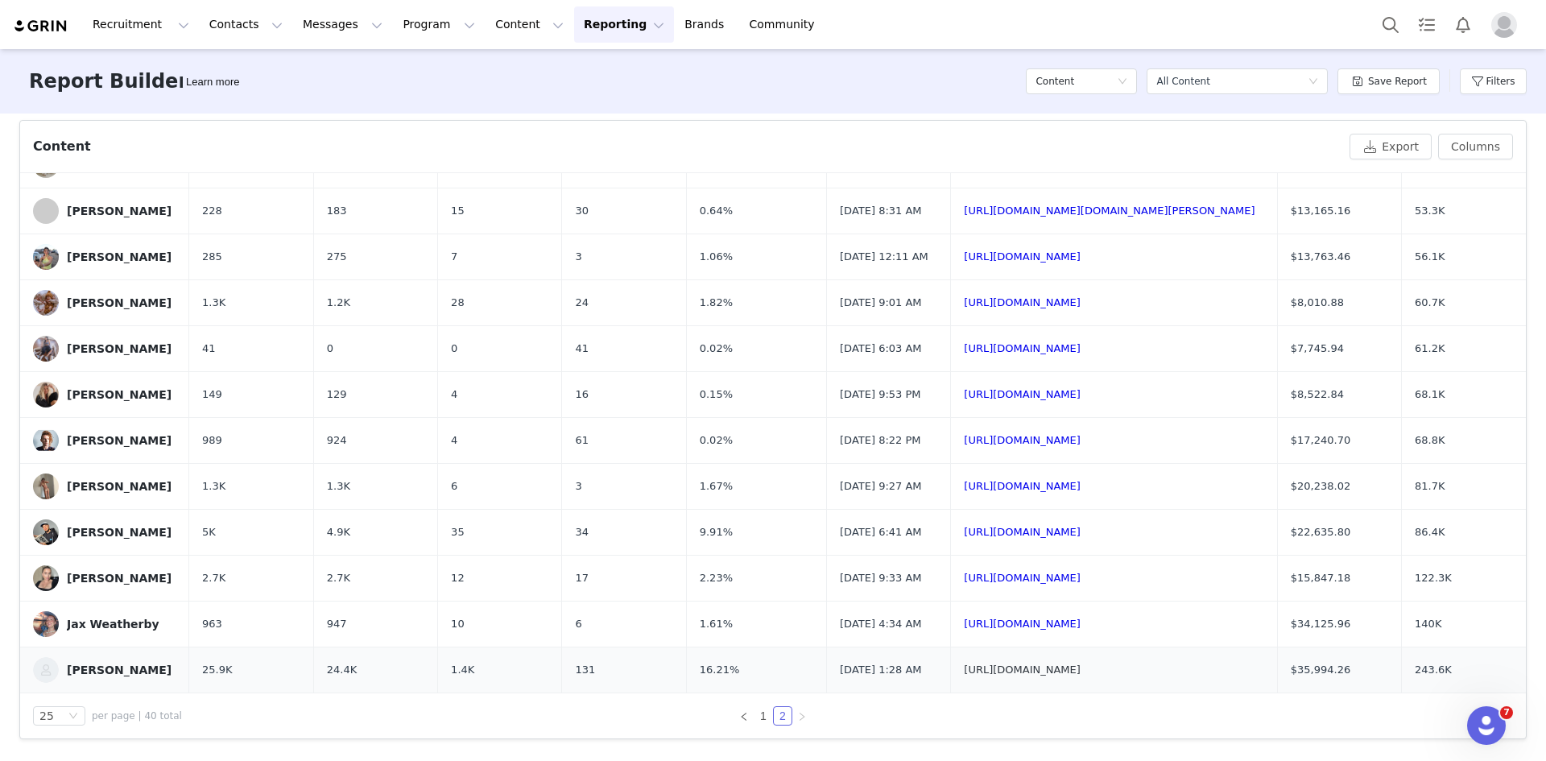
click at [964, 663] on link "[URL][DOMAIN_NAME]" at bounding box center [1022, 669] width 117 height 12
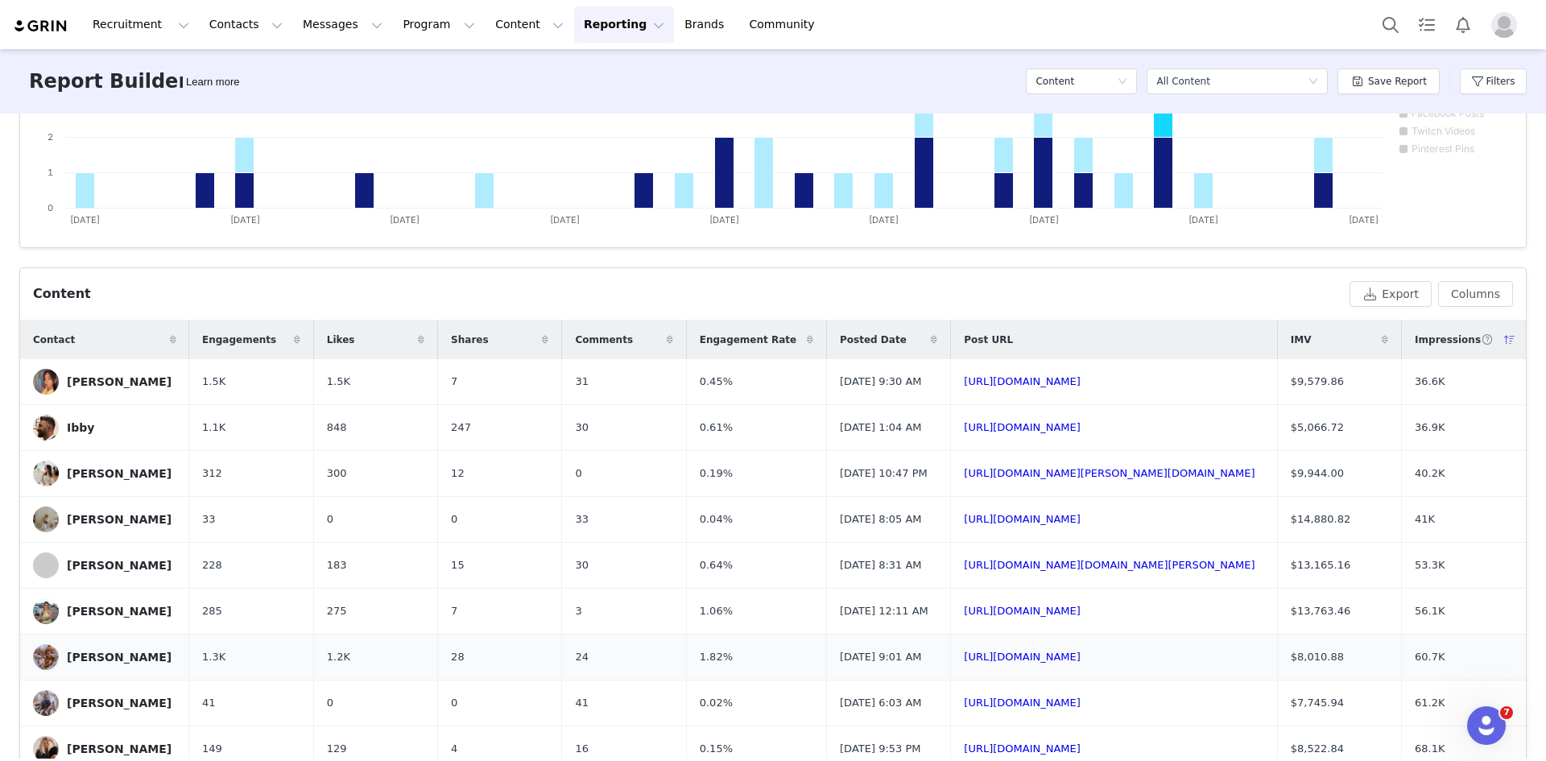
scroll to position [372, 0]
